Goal: Task Accomplishment & Management: Manage account settings

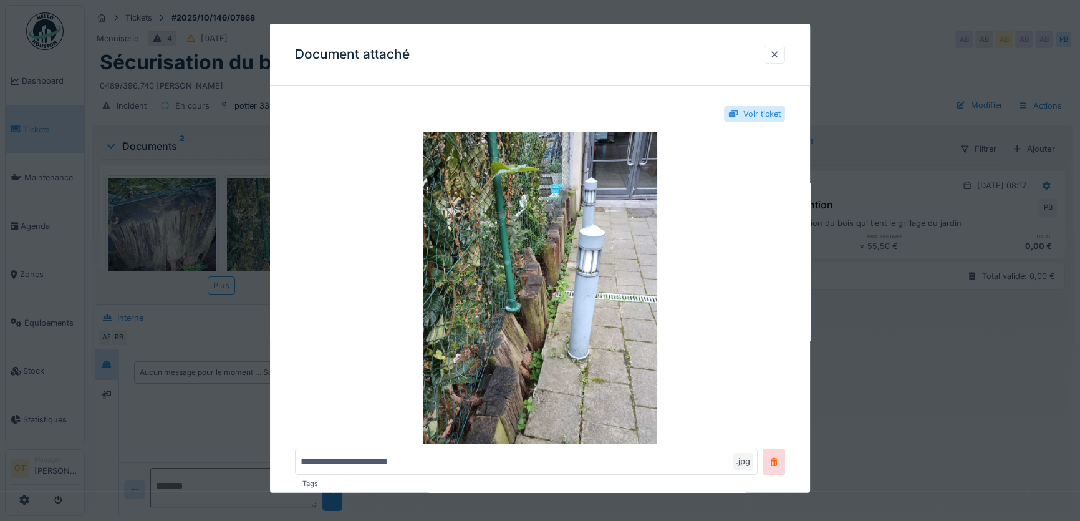
scroll to position [67, 0]
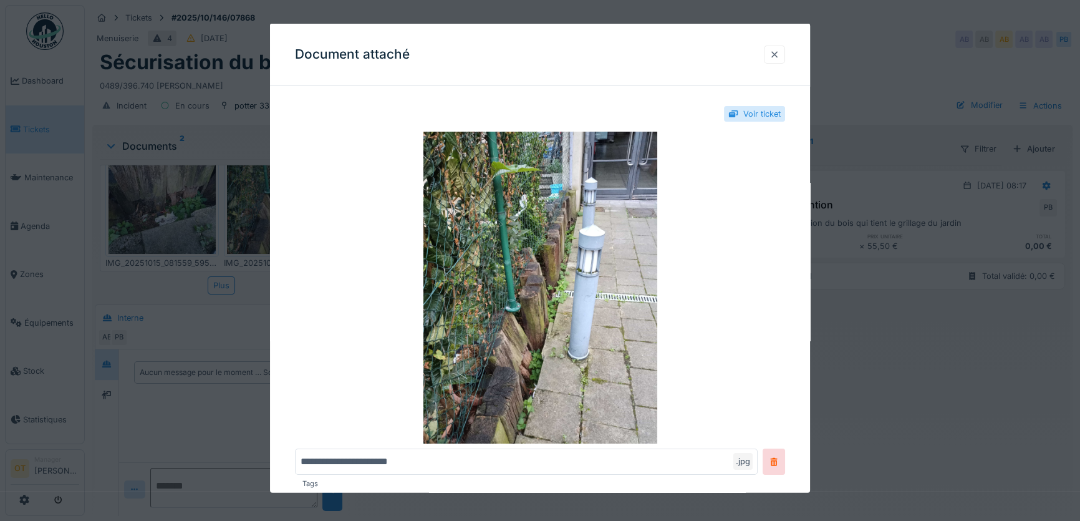
click at [779, 55] on div at bounding box center [775, 54] width 10 height 12
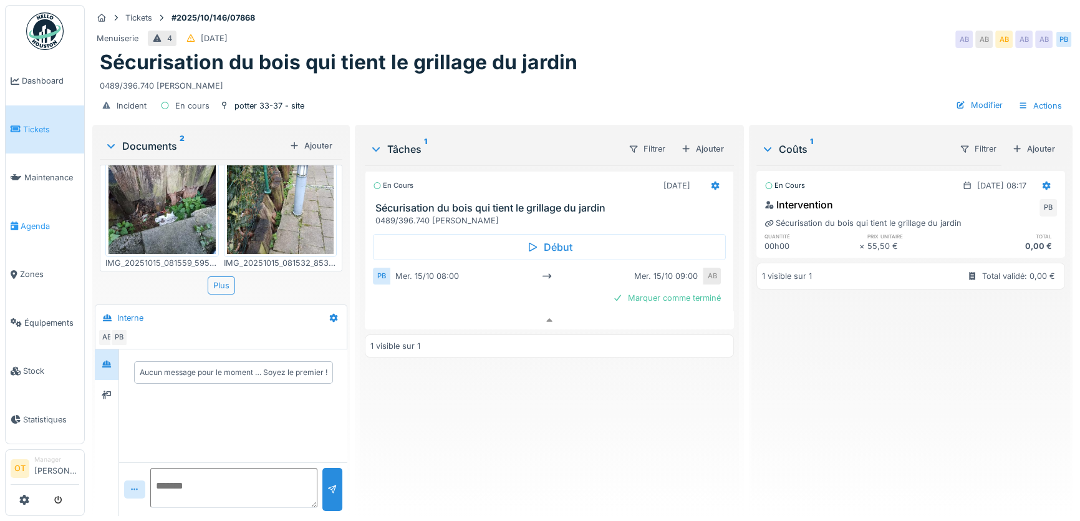
click at [32, 220] on span "Agenda" at bounding box center [50, 226] width 59 height 12
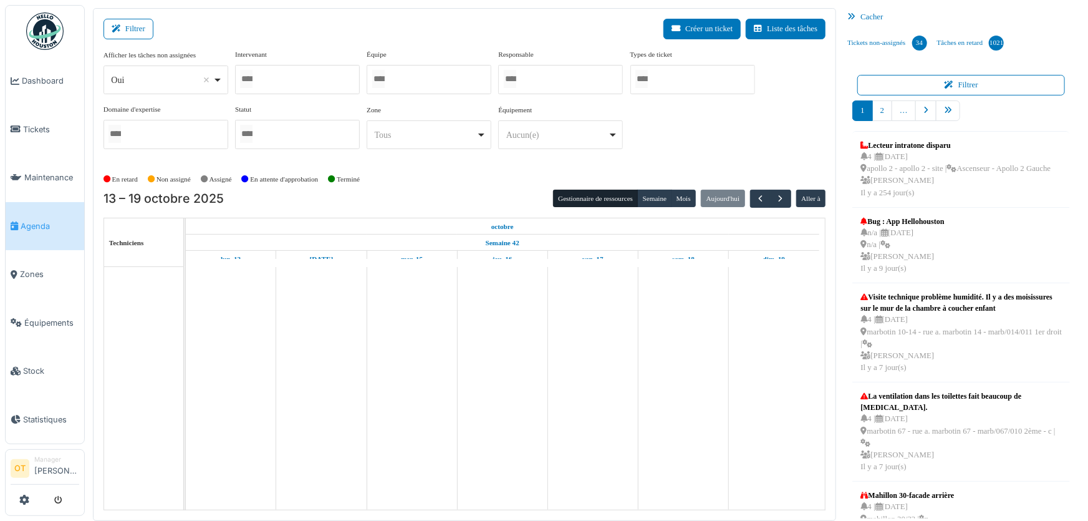
click at [221, 83] on div "Oui Remove item" at bounding box center [166, 80] width 114 height 18
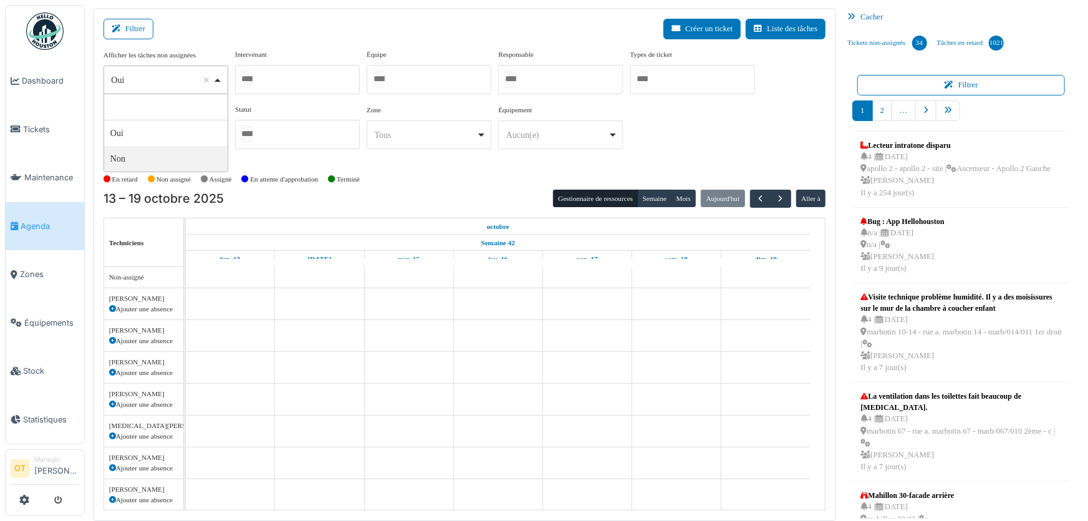
select select "**"
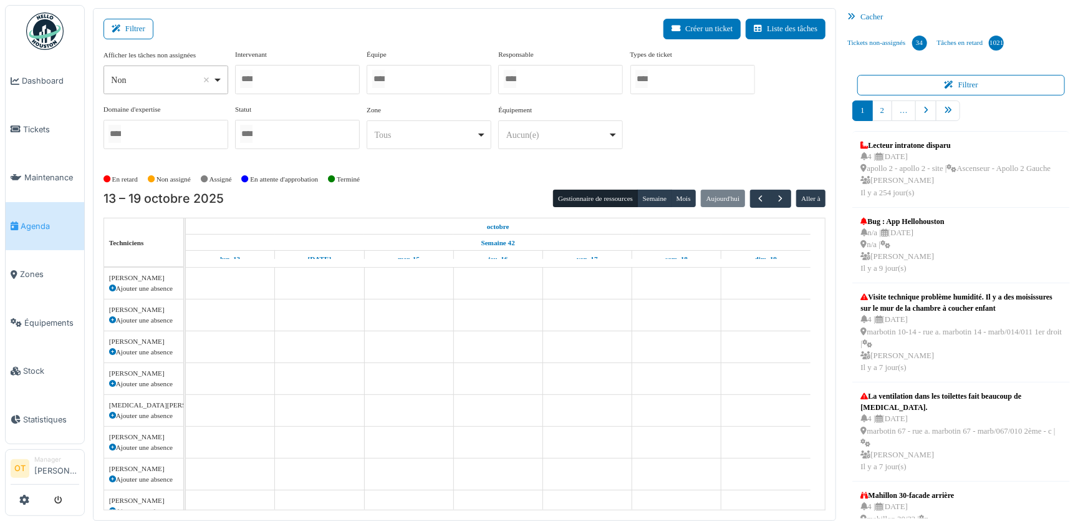
click at [306, 89] on div at bounding box center [297, 79] width 125 height 29
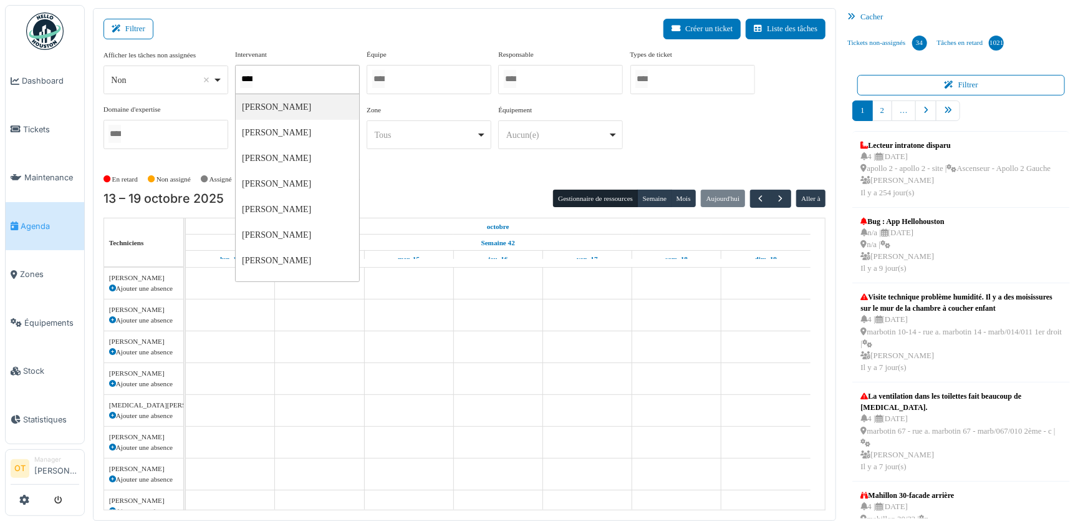
type input "*****"
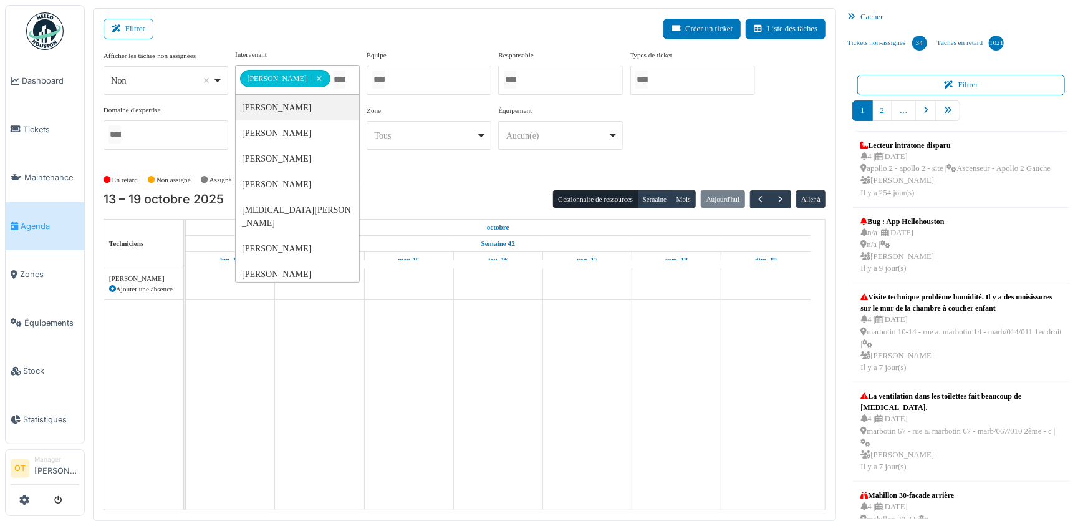
click at [639, 118] on div "**********" at bounding box center [465, 104] width 723 height 110
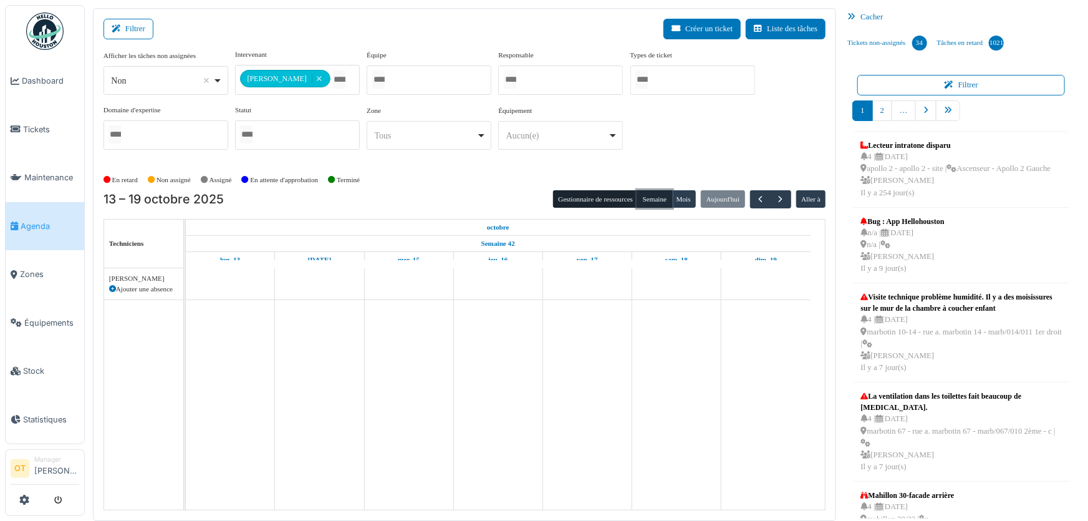
click at [647, 202] on button "Semaine" at bounding box center [654, 198] width 34 height 17
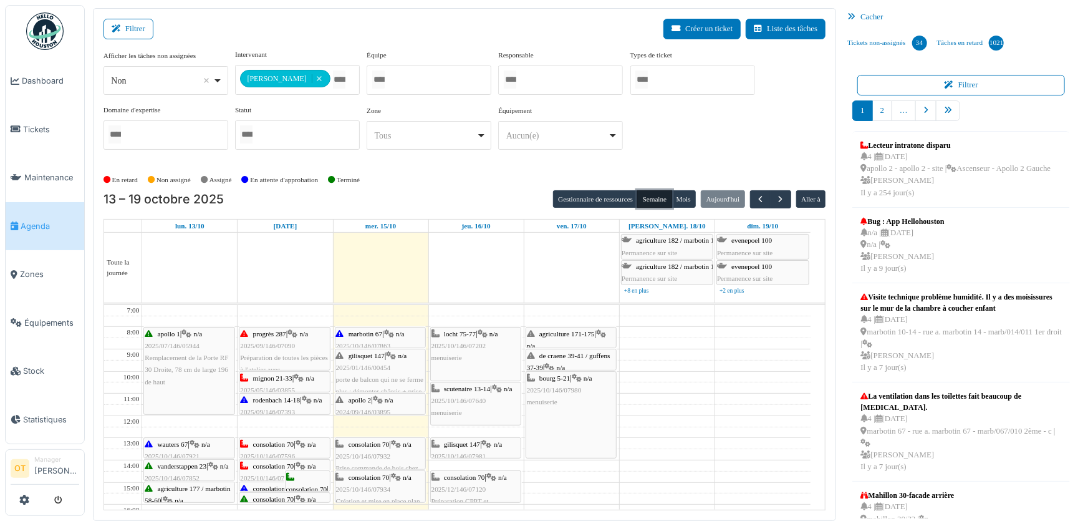
click at [367, 372] on div "gilisquet 147 | n/a 2025/01/146/00454 porte de balcon qui ne se ferme plus : dé…" at bounding box center [380, 392] width 89 height 84
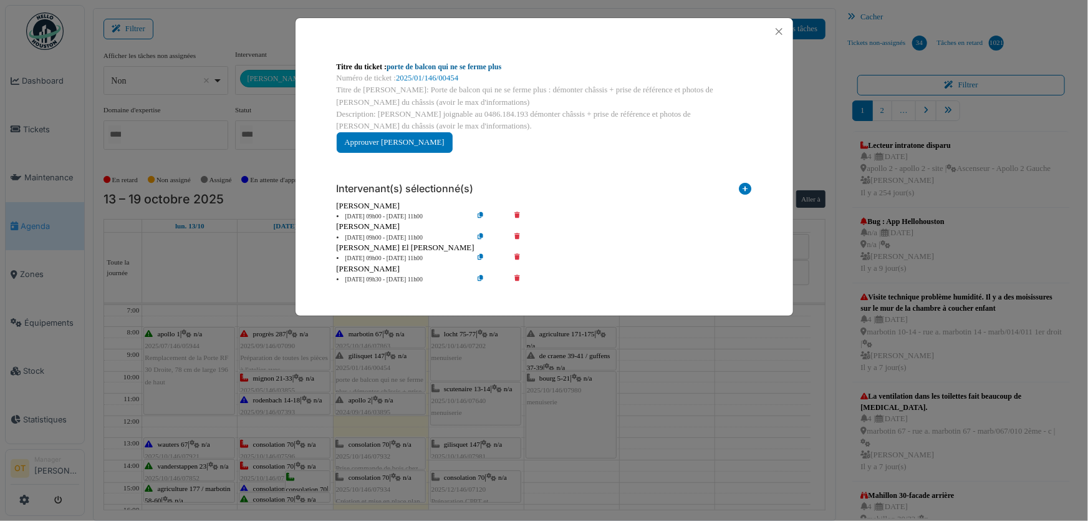
click at [426, 64] on link "porte de balcon qui ne se ferme plus" at bounding box center [444, 66] width 115 height 9
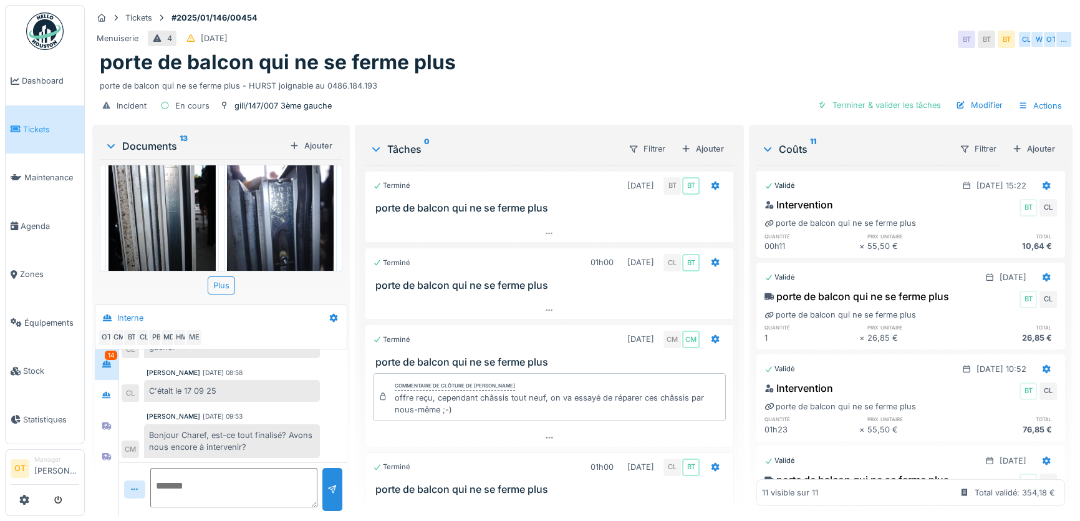
scroll to position [56, 0]
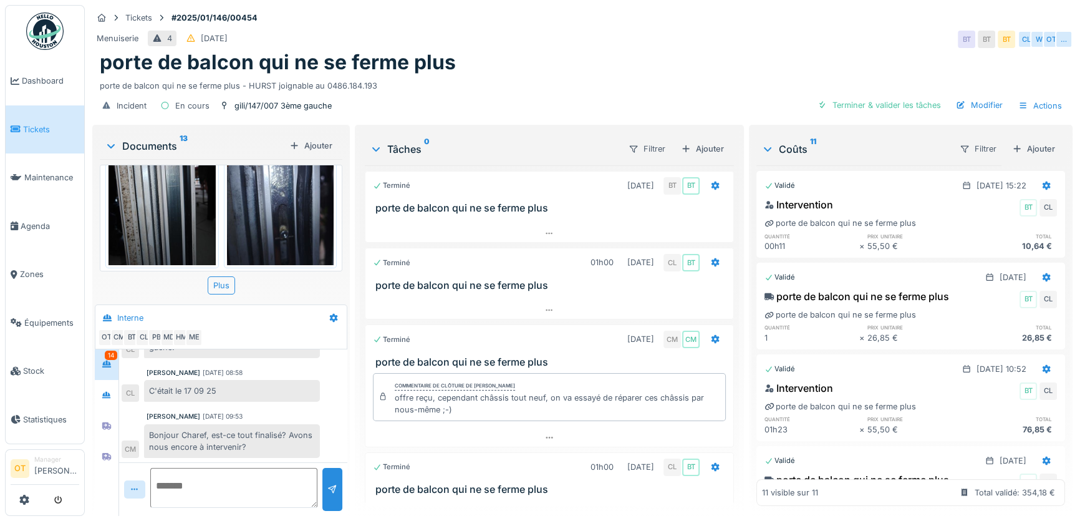
click at [160, 208] on img at bounding box center [162, 193] width 107 height 143
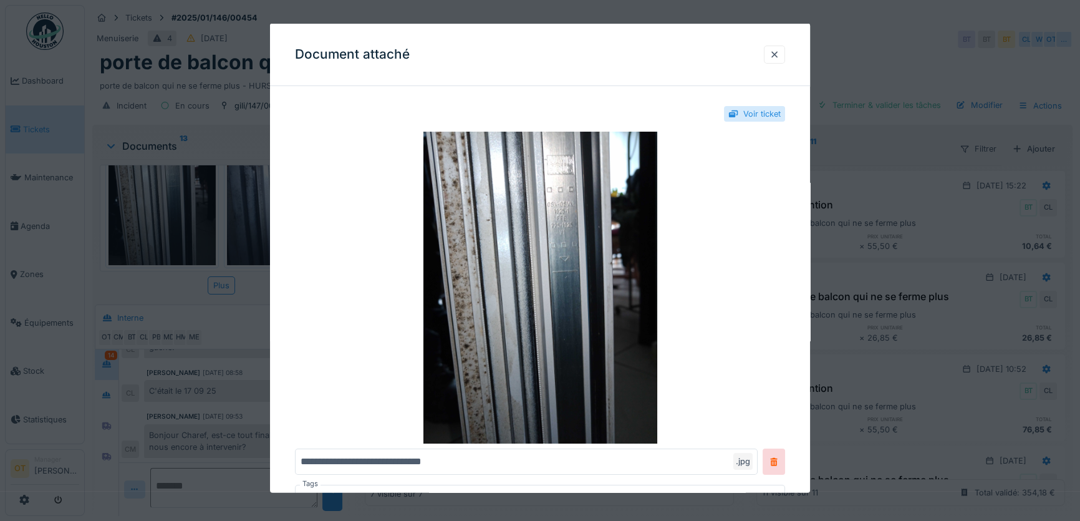
click at [160, 208] on div at bounding box center [540, 260] width 1080 height 521
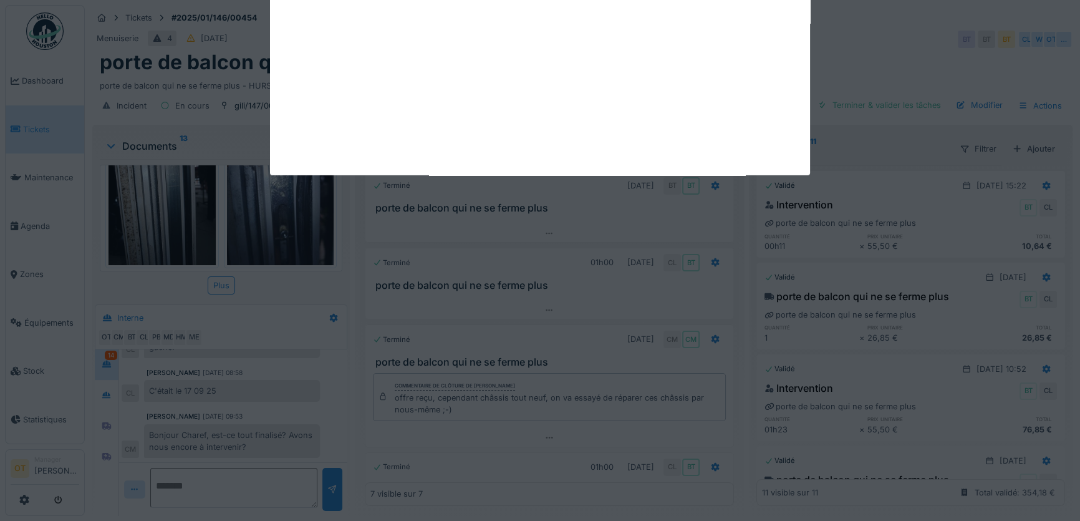
click at [256, 205] on div "Annuler Tickets #2025/01/146/00454 Menuiserie 4 19/01/2025 BT BT BT CL W OT … p…" at bounding box center [582, 260] width 995 height 521
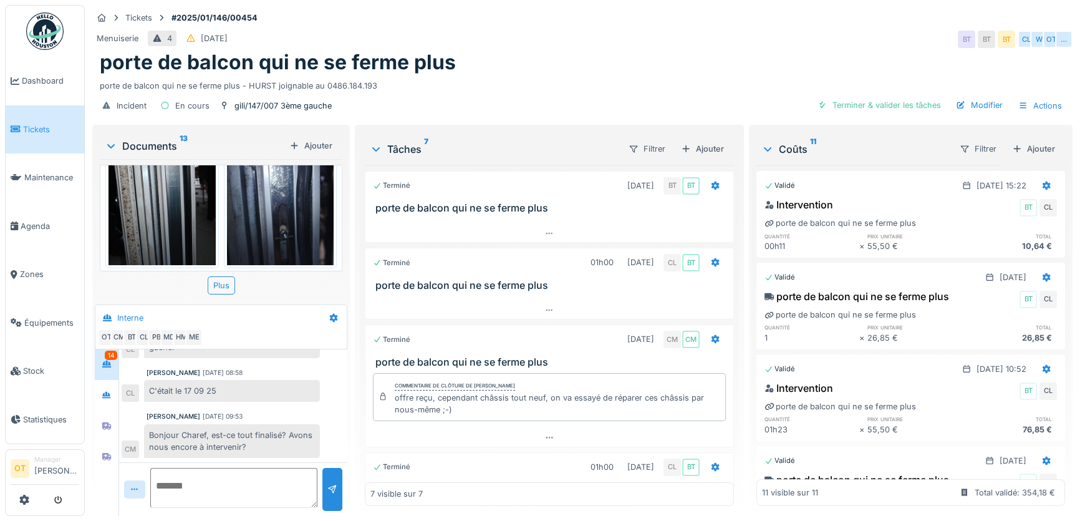
click at [256, 205] on img at bounding box center [280, 193] width 107 height 143
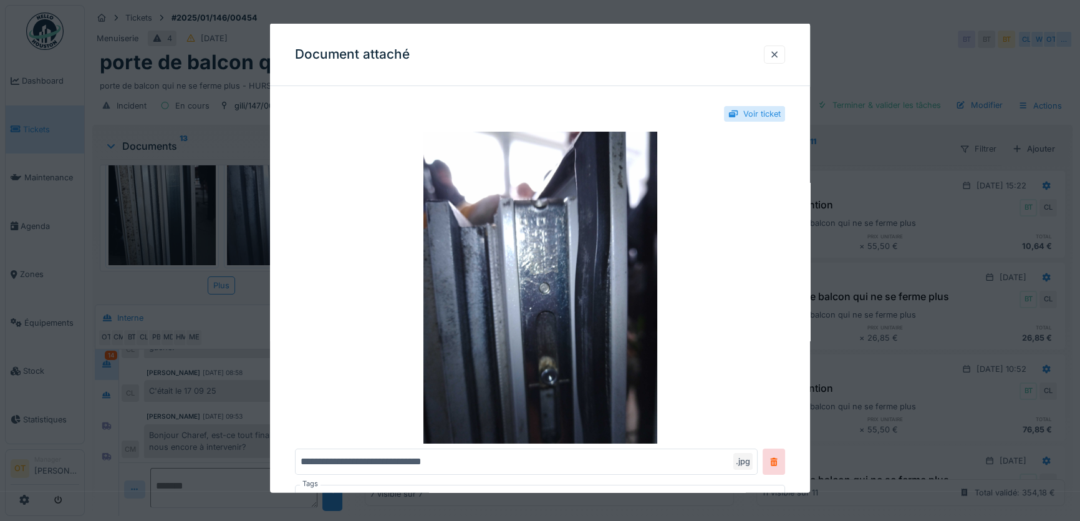
click at [211, 215] on div at bounding box center [540, 260] width 1080 height 521
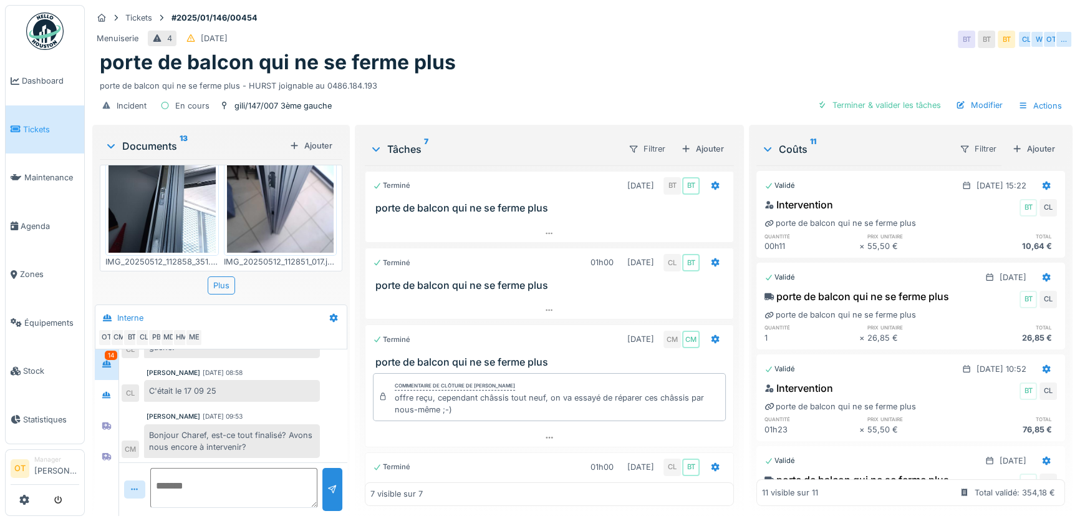
scroll to position [226, 0]
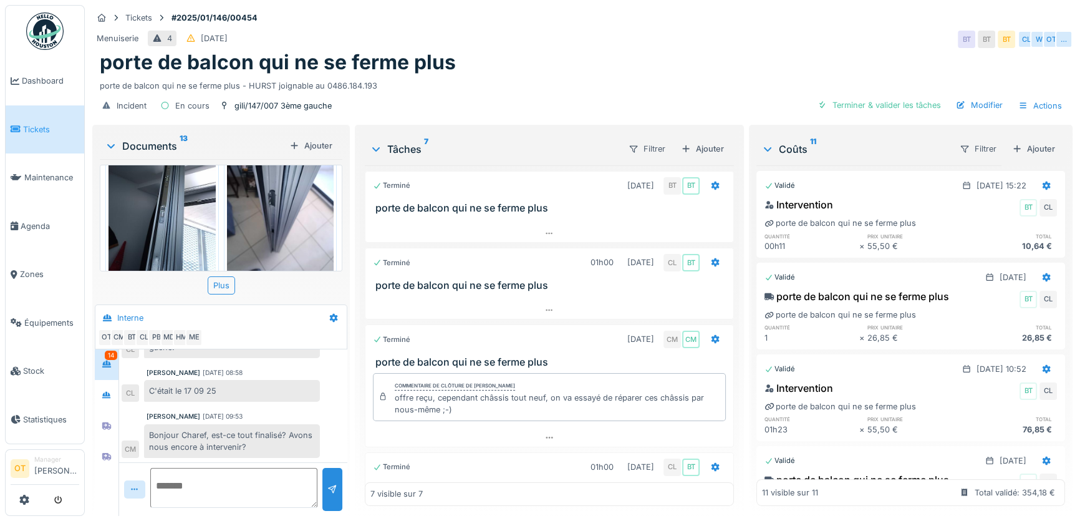
click at [169, 217] on img at bounding box center [162, 199] width 107 height 143
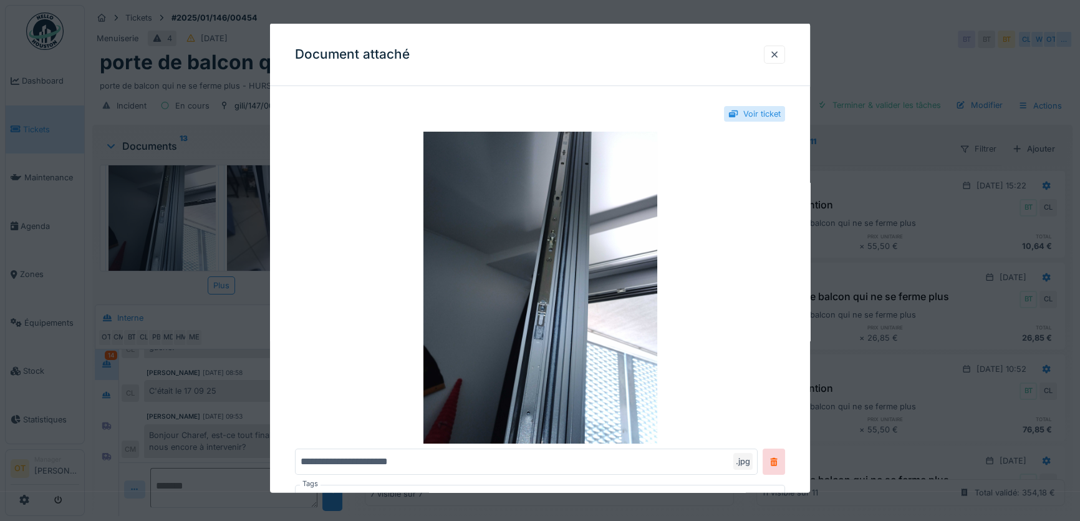
click at [168, 218] on div at bounding box center [540, 260] width 1080 height 521
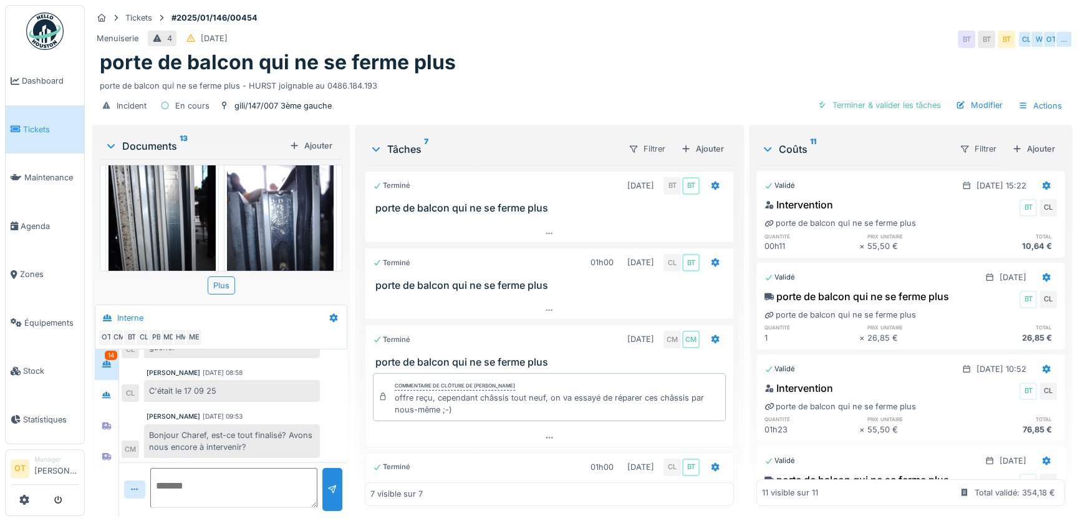
scroll to position [0, 0]
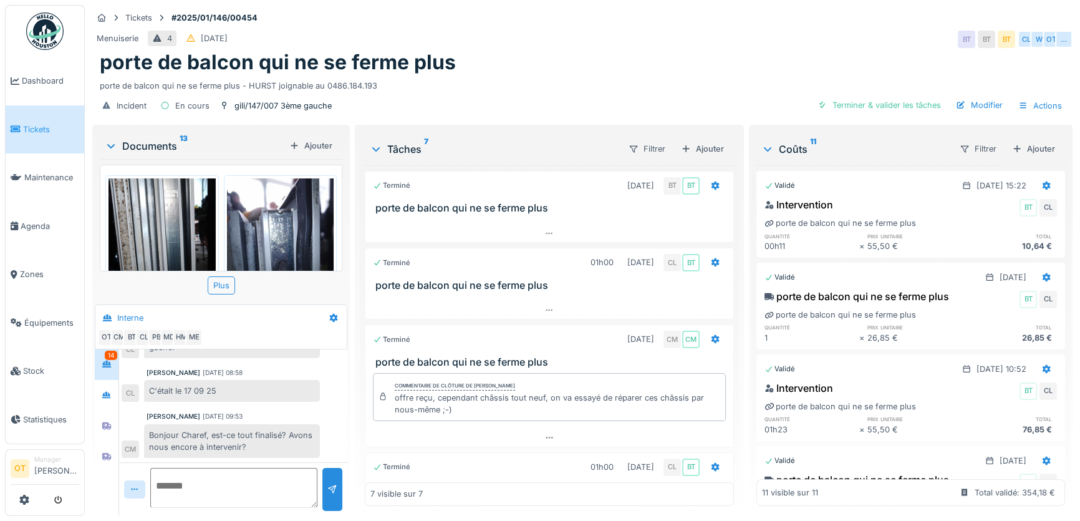
click at [156, 214] on img at bounding box center [162, 249] width 107 height 143
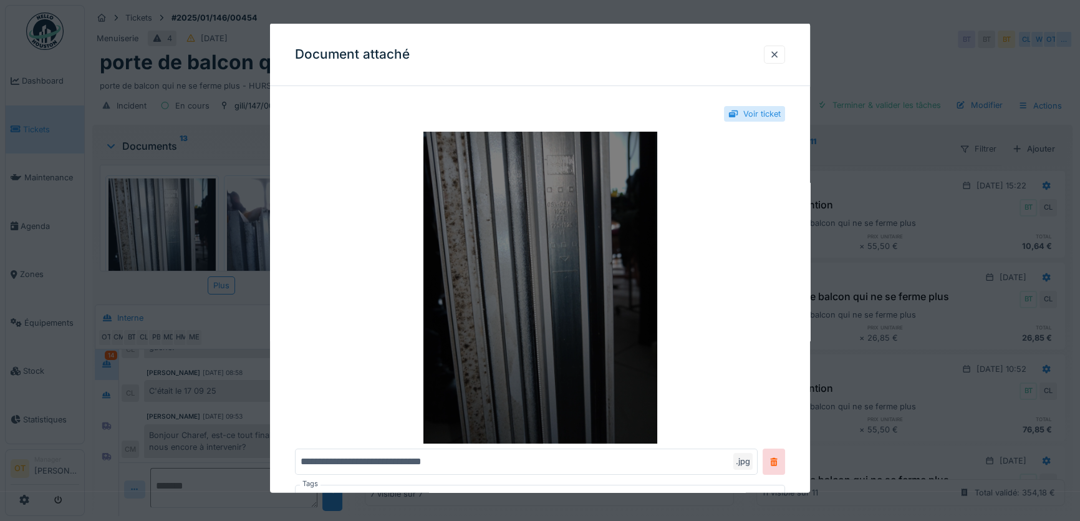
click at [549, 216] on img at bounding box center [540, 288] width 490 height 312
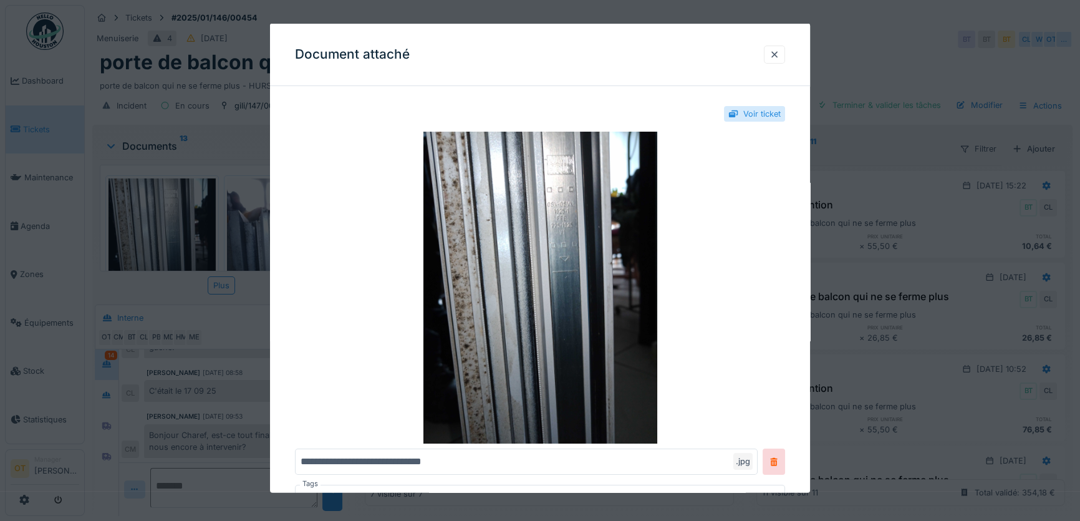
click at [865, 193] on div at bounding box center [540, 260] width 1080 height 521
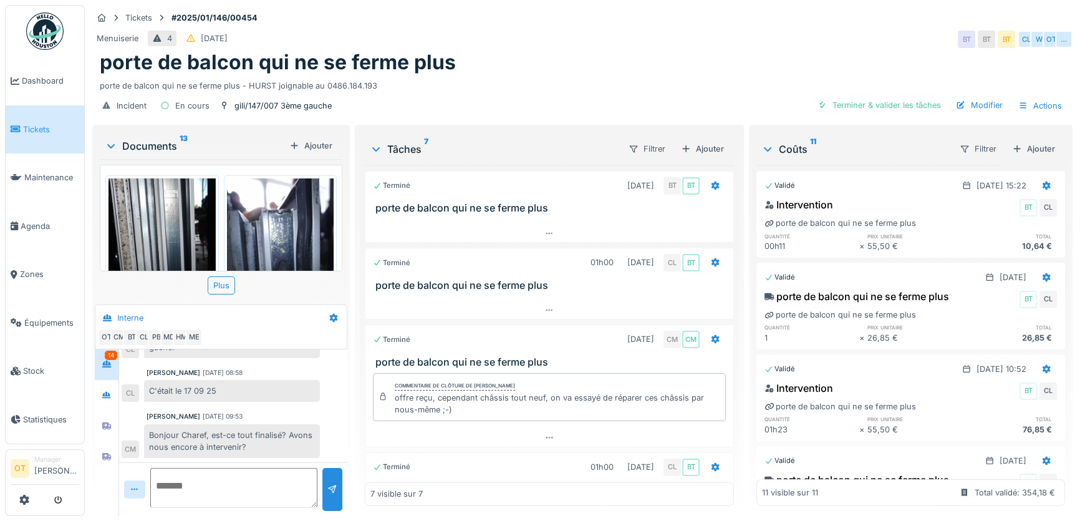
click at [279, 232] on img at bounding box center [280, 249] width 107 height 143
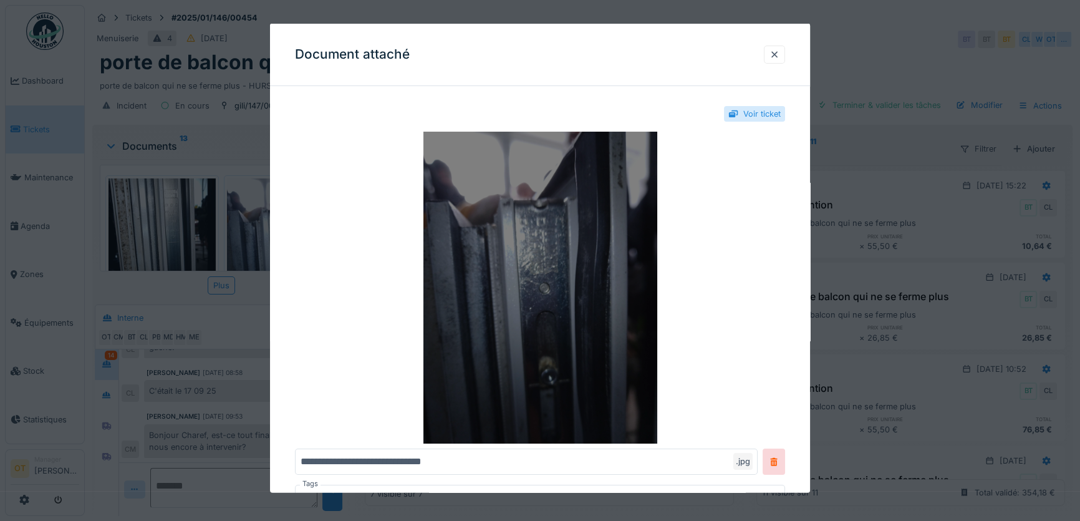
click at [545, 213] on img at bounding box center [540, 288] width 490 height 312
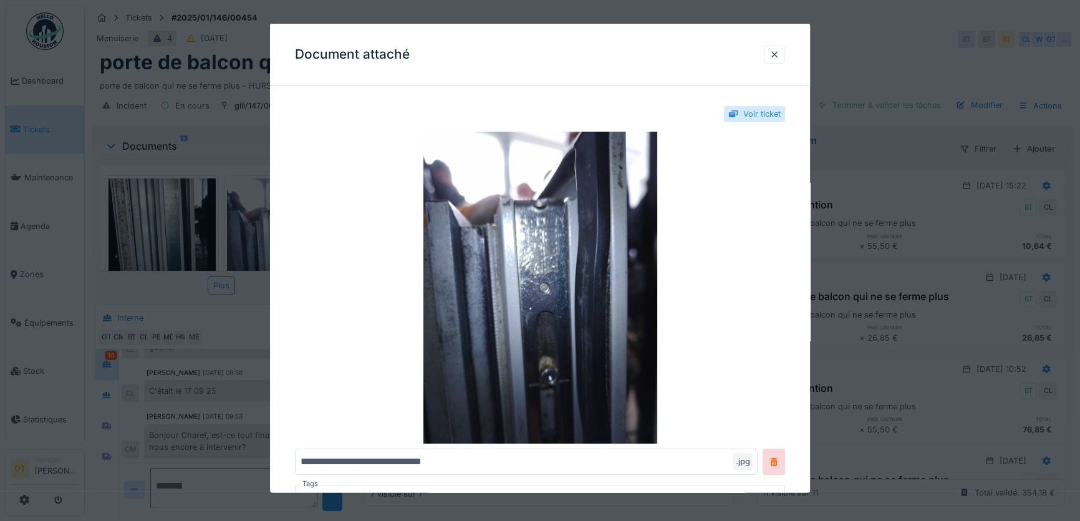
click at [862, 213] on div at bounding box center [540, 260] width 1080 height 521
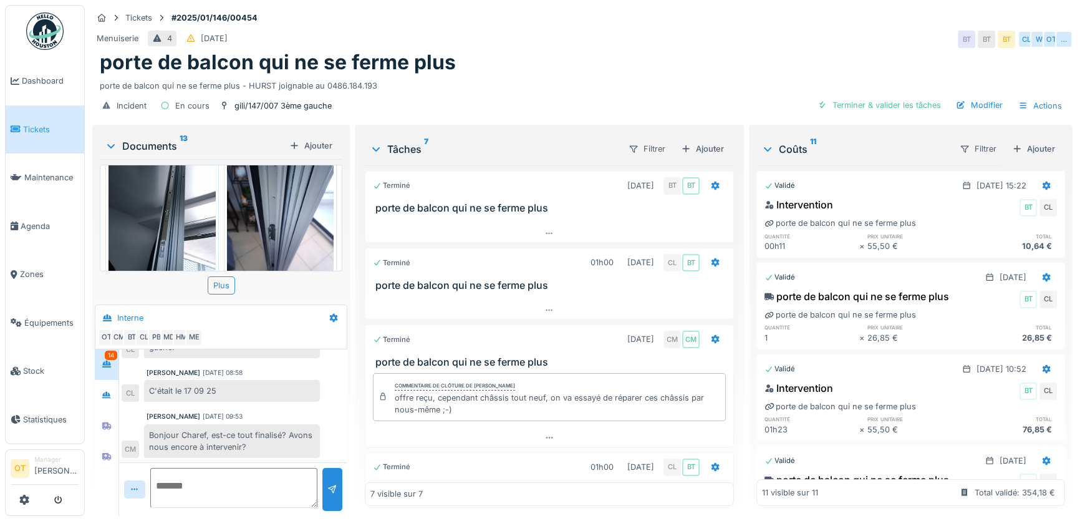
scroll to position [226, 0]
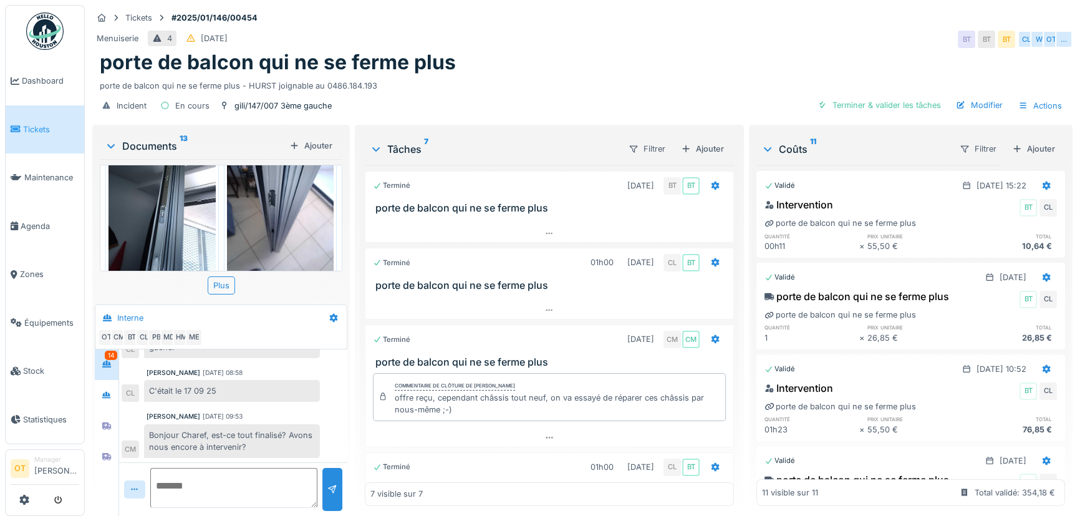
click at [153, 202] on img at bounding box center [162, 199] width 107 height 143
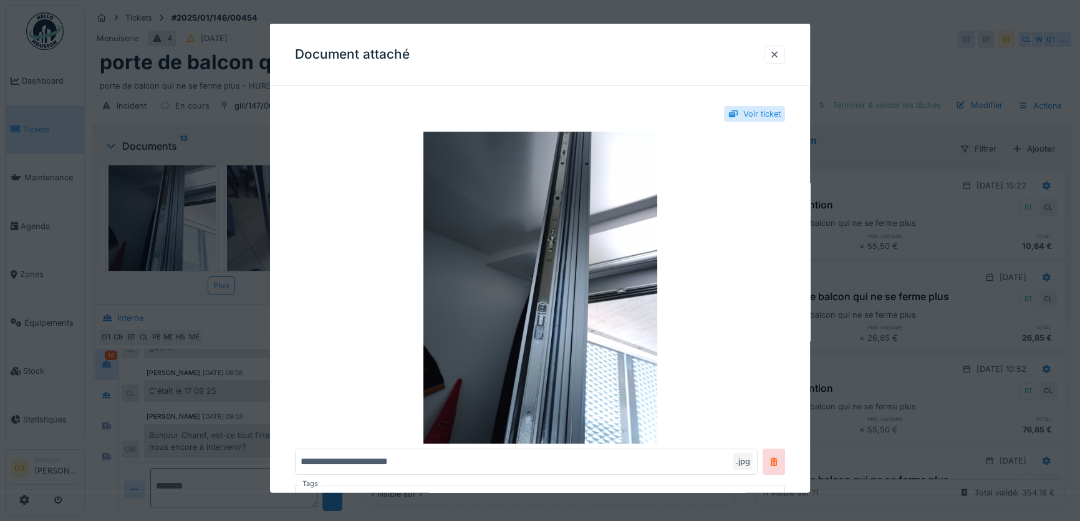
click at [153, 202] on div at bounding box center [540, 260] width 1080 height 521
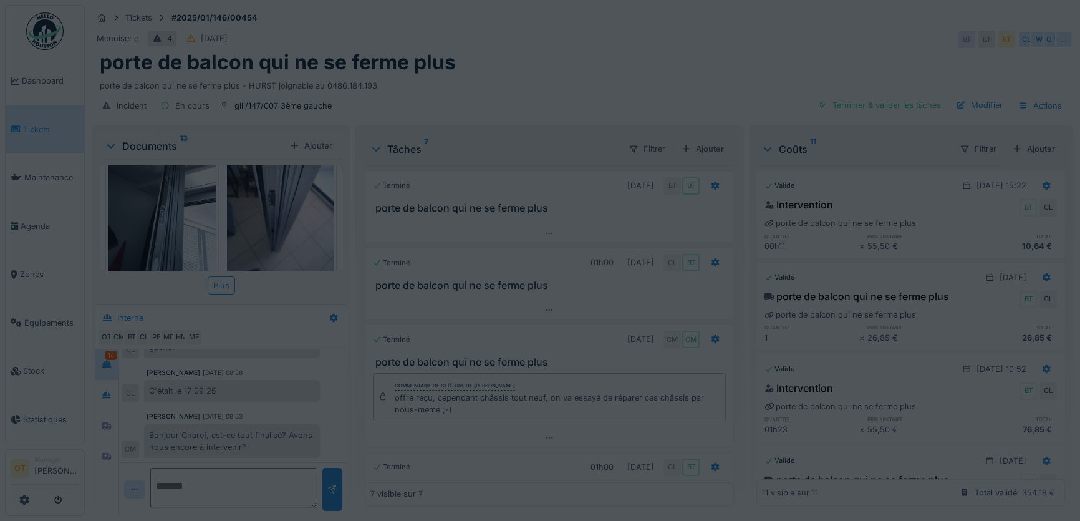
click at [253, 211] on div "Annuler Tickets #2025/01/146/00454 Menuiserie 4 19/01/2025 BT BT BT CL W OT … p…" at bounding box center [582, 260] width 995 height 521
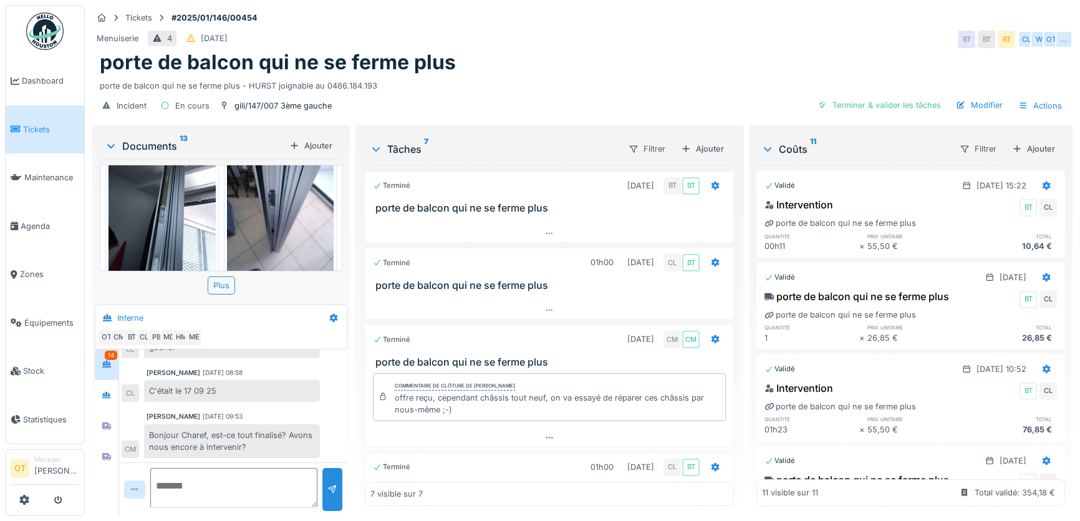
click at [253, 211] on img at bounding box center [280, 199] width 107 height 143
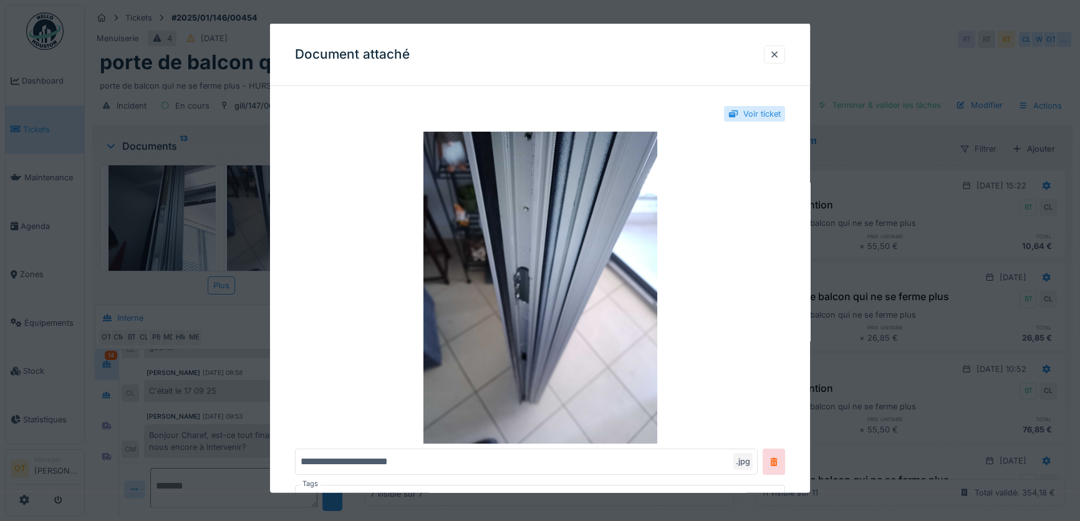
click at [212, 211] on div at bounding box center [540, 260] width 1080 height 521
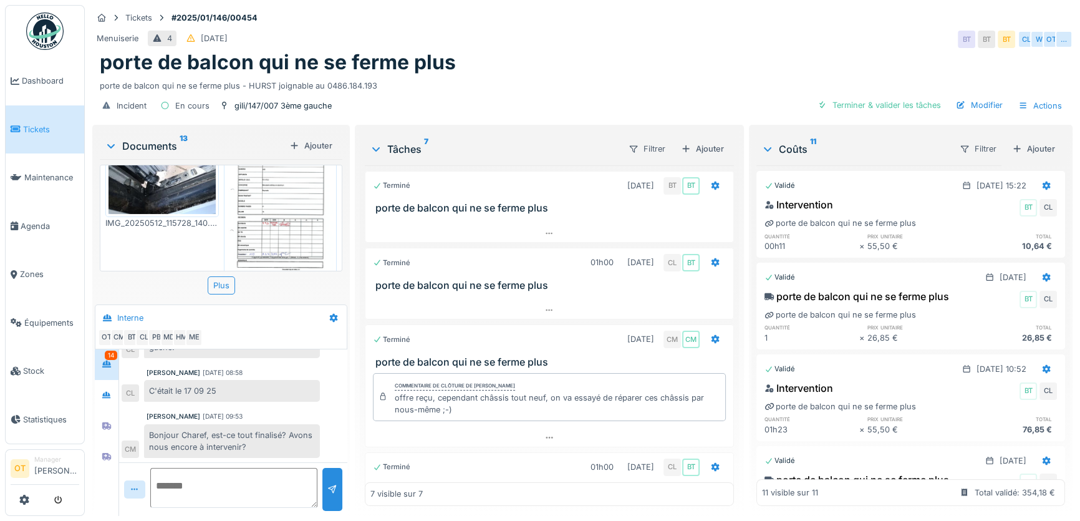
scroll to position [340, 0]
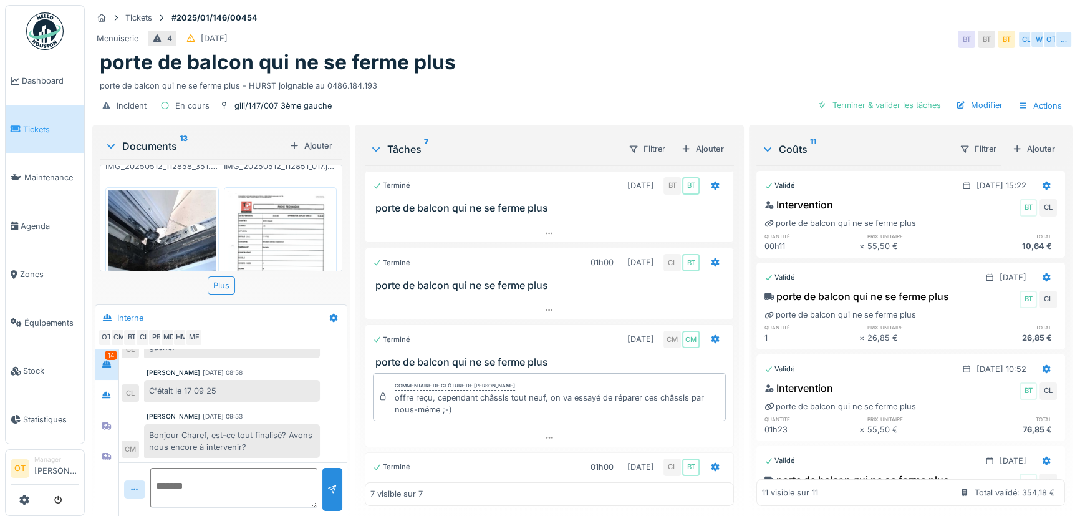
click at [193, 210] on img at bounding box center [162, 230] width 107 height 80
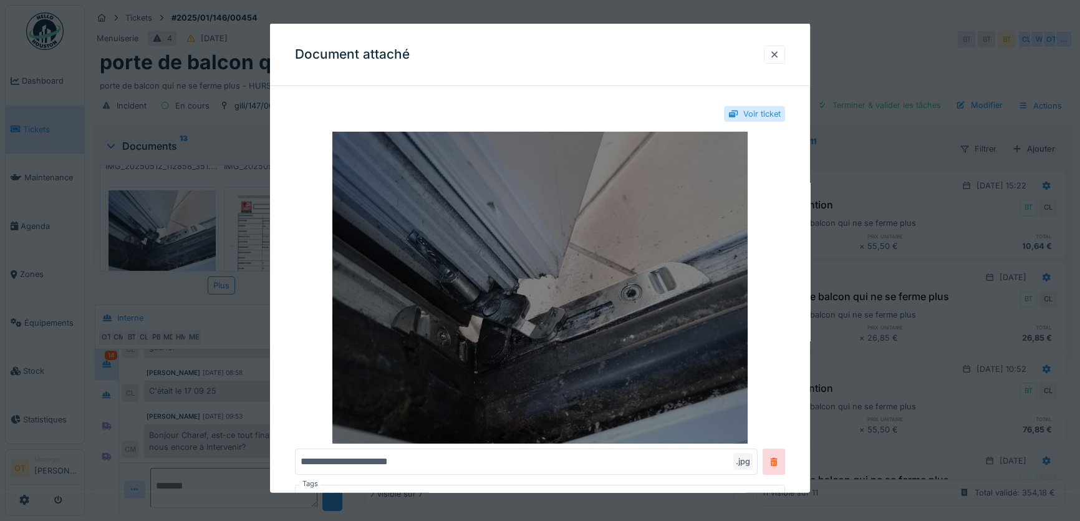
click at [524, 330] on img at bounding box center [540, 288] width 490 height 312
